Goal: Task Accomplishment & Management: Use online tool/utility

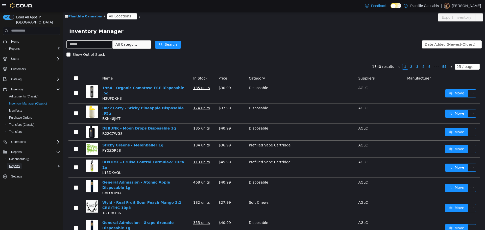
click at [18, 164] on span "Reports" at bounding box center [14, 166] width 11 height 4
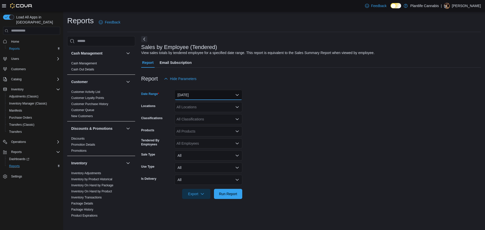
click at [183, 94] on button "[DATE]" at bounding box center [209, 95] width 68 height 10
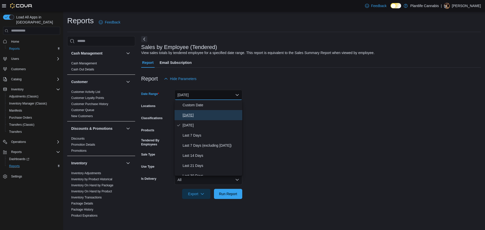
click at [188, 116] on span "[DATE]" at bounding box center [212, 115] width 58 height 6
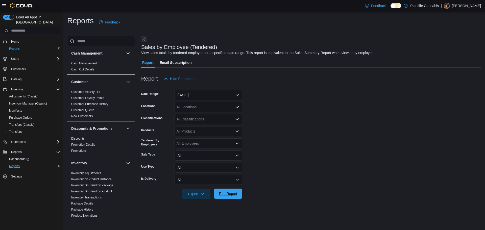
click at [241, 197] on button "Run Report" at bounding box center [228, 194] width 28 height 10
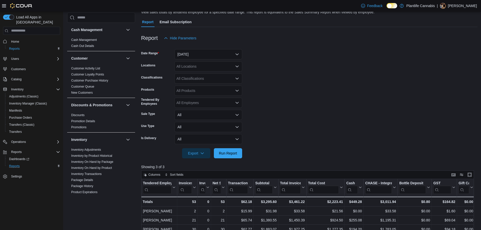
scroll to position [101, 0]
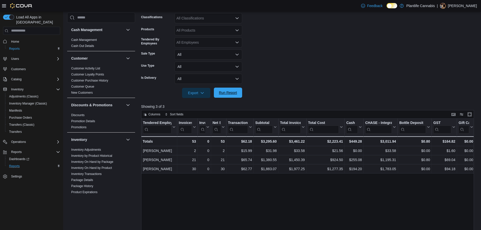
click at [235, 91] on span "Run Report" at bounding box center [228, 92] width 18 height 5
